Goal: Task Accomplishment & Management: Manage account settings

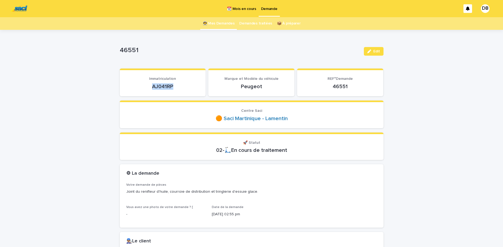
click at [221, 22] on link "👩‍🚀 Mes Demandes" at bounding box center [219, 23] width 32 height 13
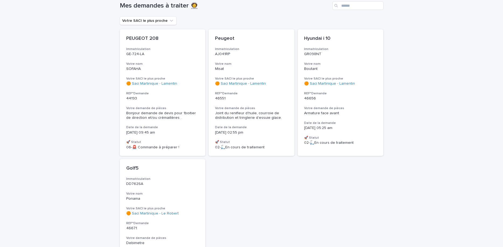
scroll to position [45, 0]
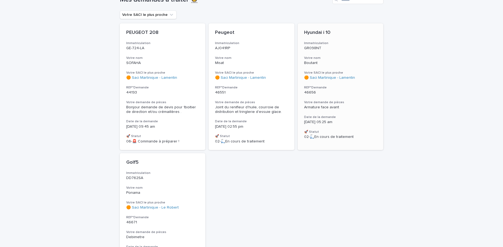
click at [345, 55] on div "Hyundai i 10 Immatriculation GR098NT Votre nom Boutant Votre SACI le plus proch…" at bounding box center [341, 84] width 86 height 122
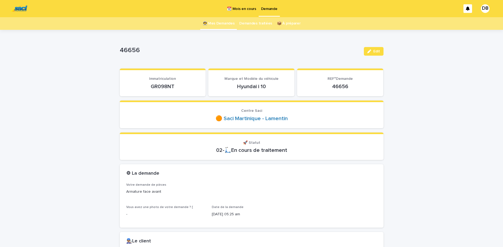
click at [150, 83] on div "GR098NT" at bounding box center [162, 86] width 73 height 8
click at [156, 86] on p "GR098NT" at bounding box center [162, 86] width 73 height 6
copy p "GR098NT"
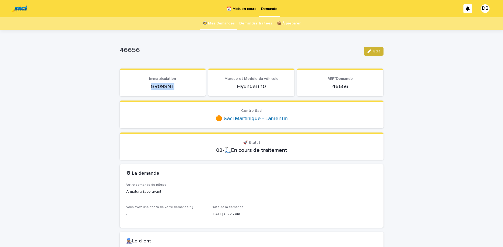
click at [368, 50] on icon "button" at bounding box center [369, 52] width 4 height 4
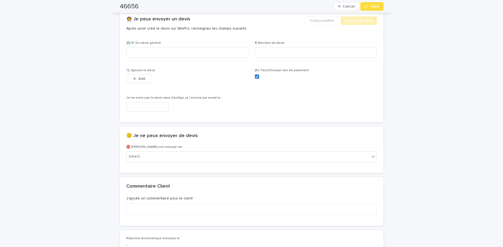
scroll to position [360, 0]
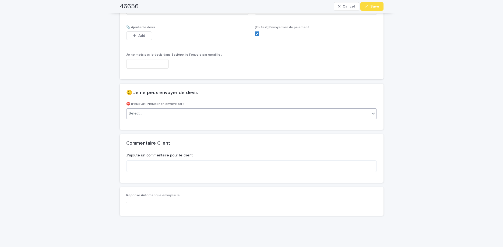
click at [310, 115] on div "Select..." at bounding box center [248, 113] width 244 height 9
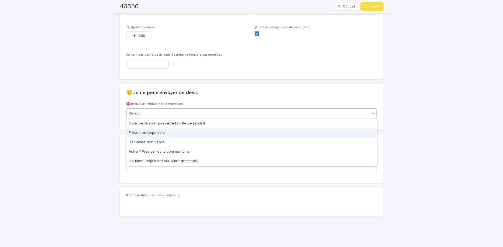
click at [295, 133] on div "Pièce non disponible" at bounding box center [251, 133] width 250 height 9
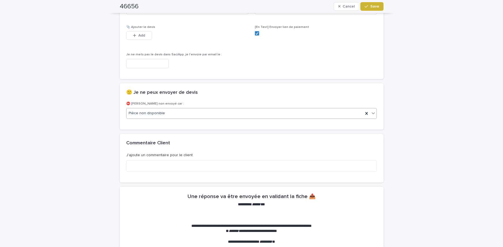
click at [372, 5] on span "Save" at bounding box center [374, 7] width 9 height 4
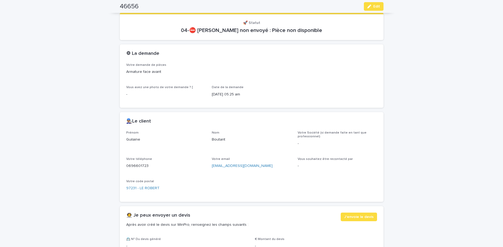
scroll to position [0, 0]
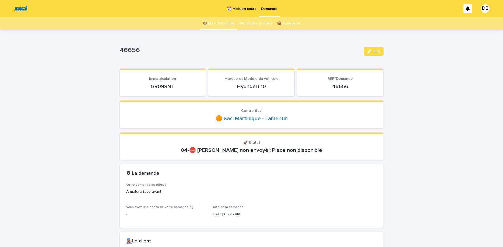
click at [228, 24] on link "👩‍🚀 Mes Demandes" at bounding box center [219, 23] width 32 height 13
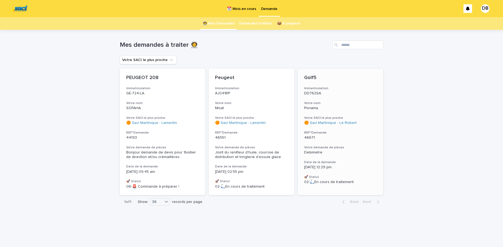
click at [345, 90] on h3 "Immatriculation" at bounding box center [340, 88] width 73 height 4
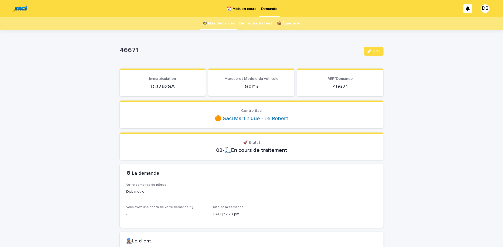
click at [161, 85] on p "DD762SA" at bounding box center [162, 86] width 73 height 6
copy p "DD762SA"
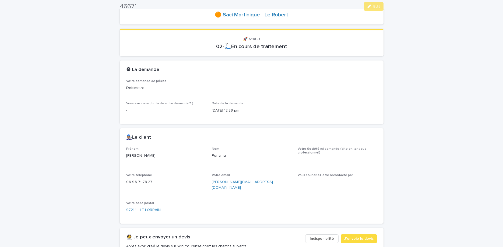
scroll to position [113, 0]
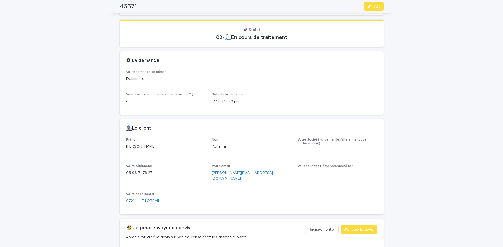
click at [132, 172] on p "06 96 71 78 27" at bounding box center [165, 173] width 79 height 6
click at [371, 9] on button "Edit" at bounding box center [374, 6] width 20 height 9
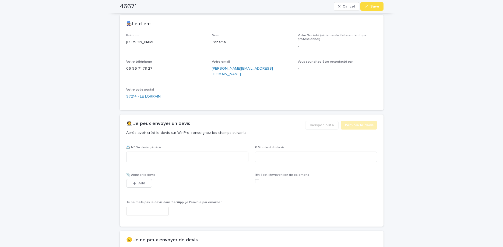
scroll to position [220, 0]
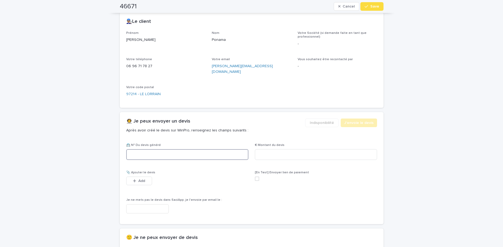
click at [196, 152] on input at bounding box center [187, 154] width 122 height 11
paste input "********"
type input "********"
drag, startPoint x: 359, startPoint y: 151, endPoint x: 345, endPoint y: 150, distance: 14.0
click at [359, 151] on input at bounding box center [316, 154] width 122 height 11
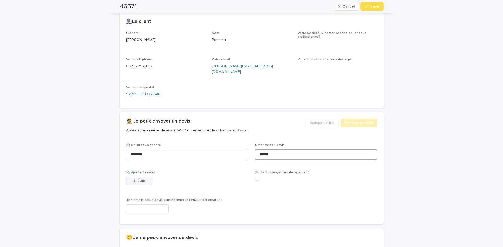
type input "******"
click at [143, 178] on button "Add" at bounding box center [139, 181] width 26 height 9
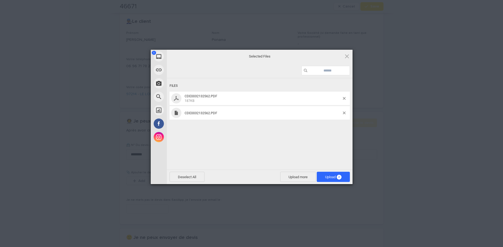
drag, startPoint x: 275, startPoint y: 145, endPoint x: 286, endPoint y: 142, distance: 11.8
click at [281, 143] on div "Files CDE0032132562.PDF 187KB CDE0032132562.PDF" at bounding box center [260, 123] width 186 height 90
click at [345, 113] on span at bounding box center [344, 113] width 3 height 3
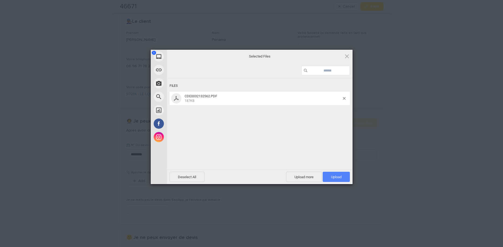
click at [338, 178] on span "Upload 1" at bounding box center [336, 177] width 10 height 4
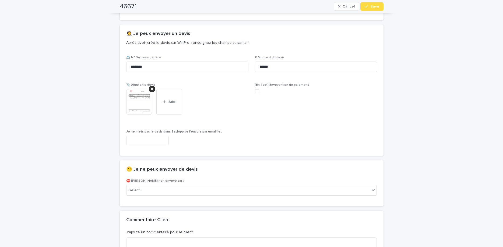
click at [374, 8] on span "Save" at bounding box center [374, 7] width 9 height 4
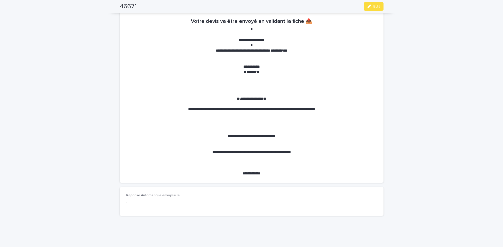
scroll to position [0, 0]
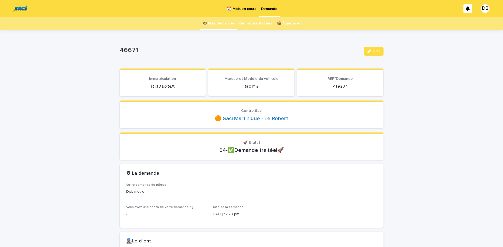
click at [210, 26] on link "👩‍🚀 Mes Demandes" at bounding box center [219, 23] width 32 height 13
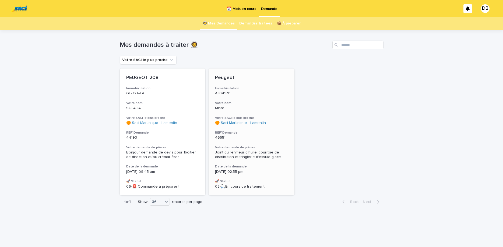
click at [261, 97] on div "Peugeot Immatriculation AJ041RP Votre nom Misat Votre SACI le plus proche 🟠 Sac…" at bounding box center [252, 132] width 86 height 127
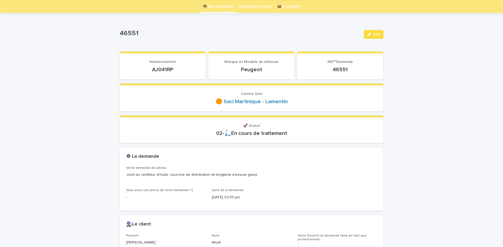
scroll to position [17, 0]
click at [162, 68] on p "AJ041RP" at bounding box center [162, 69] width 73 height 6
copy p "AJ041RP"
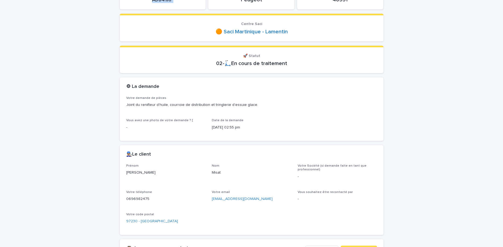
scroll to position [108, 0]
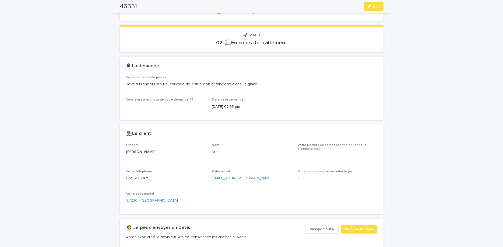
click at [143, 180] on p "0696982475" at bounding box center [165, 179] width 79 height 6
click at [141, 179] on p "0696982475" at bounding box center [165, 179] width 79 height 6
copy p "0696982475"
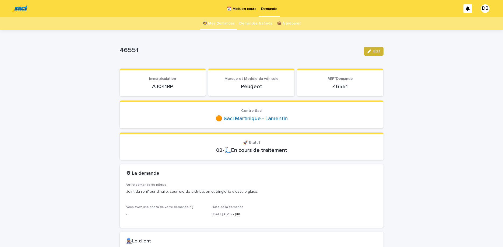
click at [372, 51] on div "button" at bounding box center [370, 52] width 6 height 4
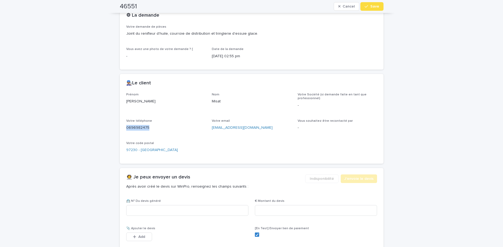
scroll to position [226, 0]
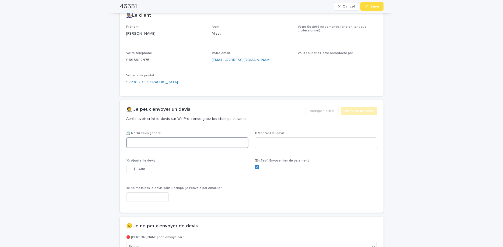
click at [207, 144] on input at bounding box center [187, 142] width 122 height 11
paste input "********"
type input "********"
click at [260, 143] on input at bounding box center [316, 142] width 122 height 11
type input "******"
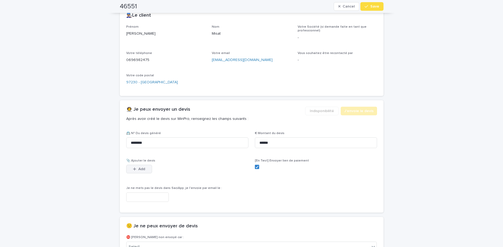
click at [146, 166] on button "Add" at bounding box center [139, 169] width 26 height 9
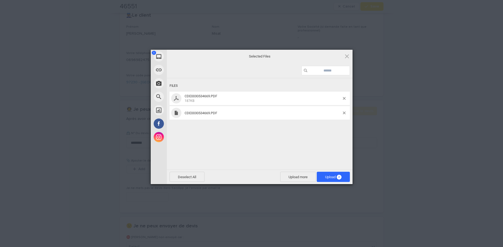
drag, startPoint x: 431, startPoint y: 1, endPoint x: 299, endPoint y: 124, distance: 180.5
click at [297, 123] on div "Files CDE0030534669.PDF 187KB CDE0030534669.PDF" at bounding box center [260, 123] width 186 height 90
click at [345, 114] on span at bounding box center [344, 113] width 3 height 3
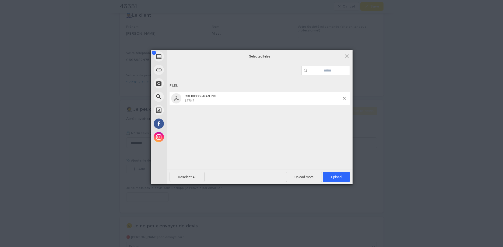
drag, startPoint x: 344, startPoint y: 179, endPoint x: 381, endPoint y: 97, distance: 90.3
click at [343, 178] on span "Upload 1" at bounding box center [336, 177] width 27 height 10
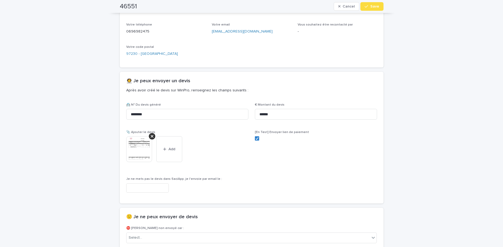
click at [370, 6] on div "button" at bounding box center [367, 7] width 5 height 4
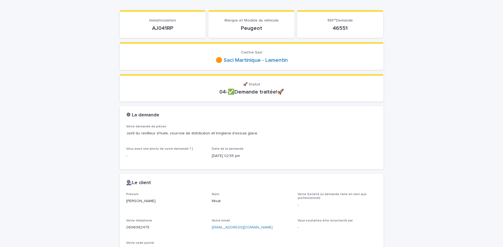
scroll to position [0, 0]
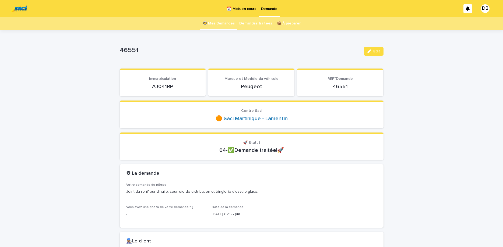
click at [215, 26] on link "👩‍🚀 Mes Demandes" at bounding box center [219, 23] width 32 height 13
